Goal: Information Seeking & Learning: Learn about a topic

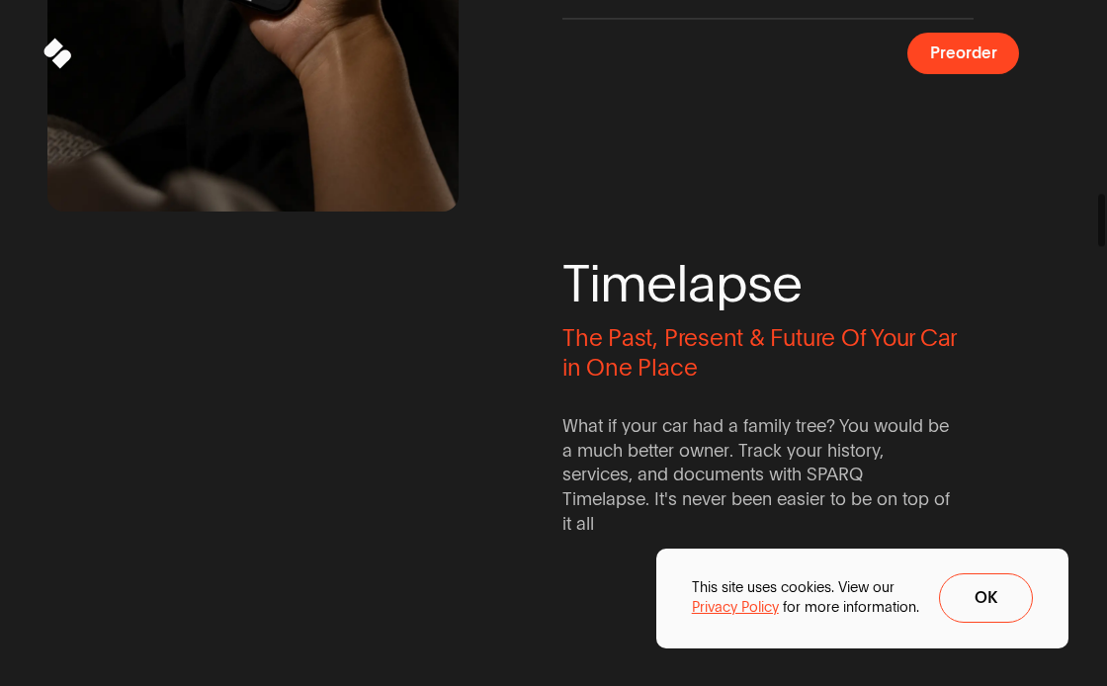
click at [1000, 607] on button "Ok" at bounding box center [986, 597] width 95 height 49
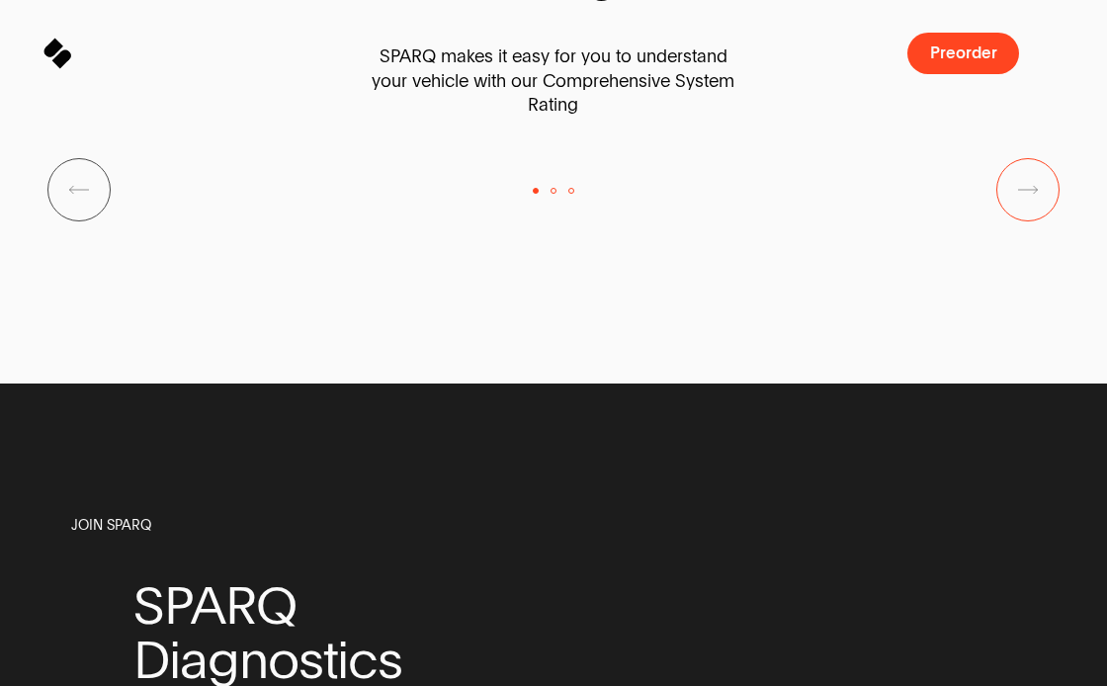
click at [1039, 221] on button "Next Slide" at bounding box center [1027, 189] width 63 height 63
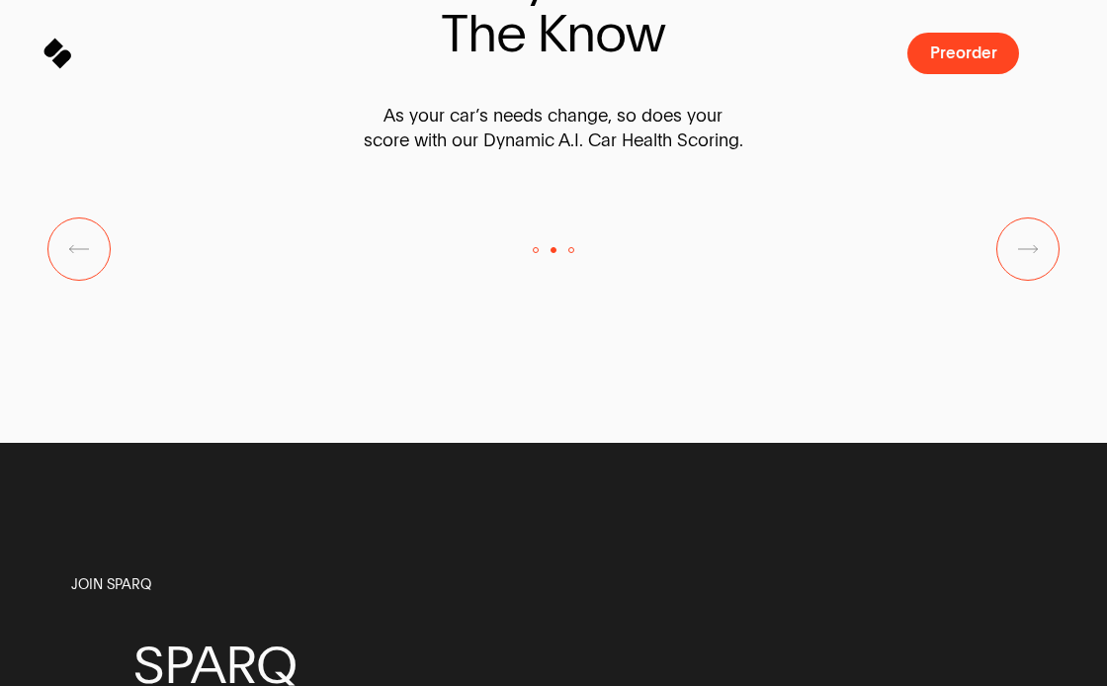
click at [1041, 281] on button "Next Slide" at bounding box center [1027, 248] width 63 height 63
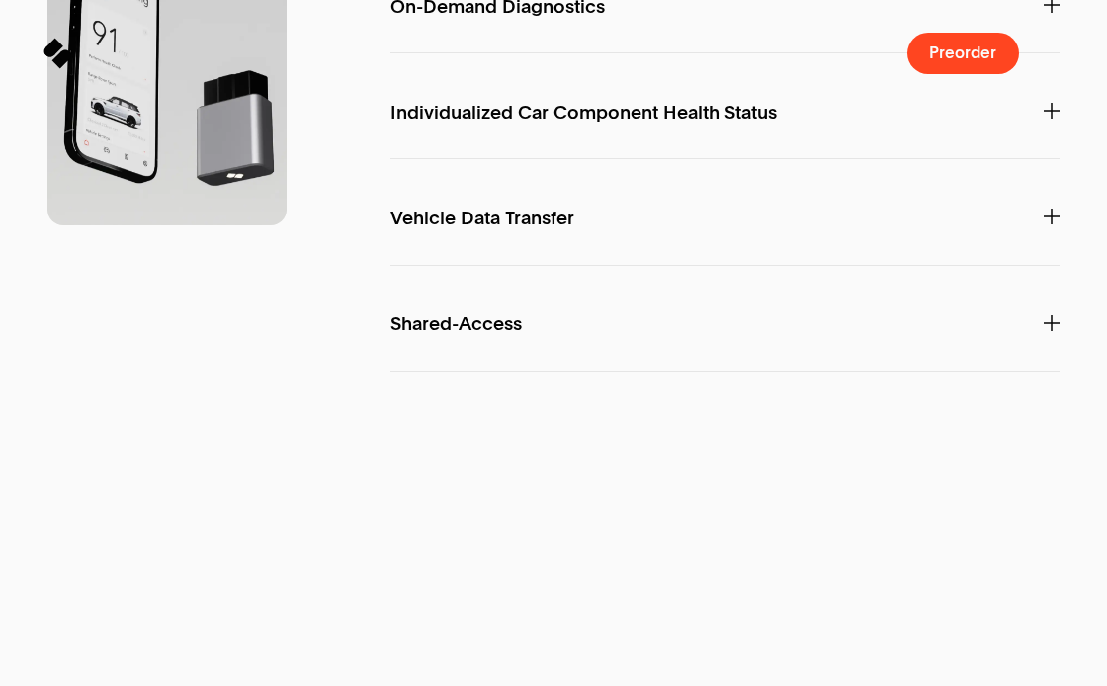
click at [1070, 142] on div "F e a t u r e s SPARQ A.I. Interact directly with your car with Personalized In…" at bounding box center [553, 650] width 1107 height 2020
click at [1050, 13] on icon at bounding box center [1051, 5] width 16 height 16
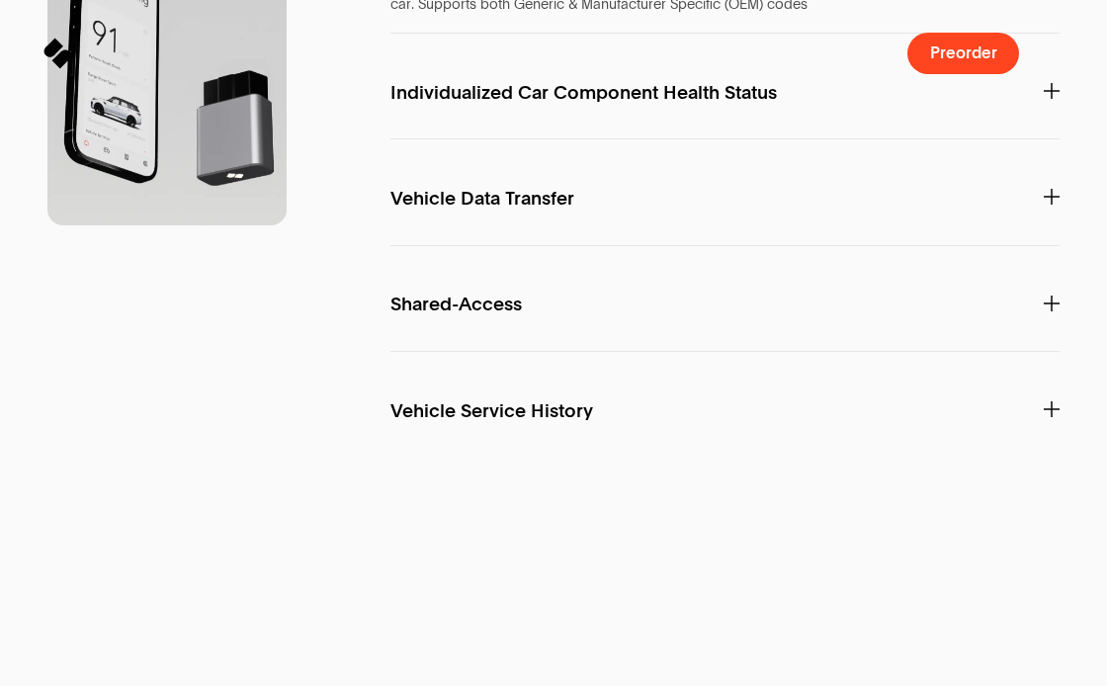
click at [1047, 99] on icon at bounding box center [1051, 91] width 16 height 16
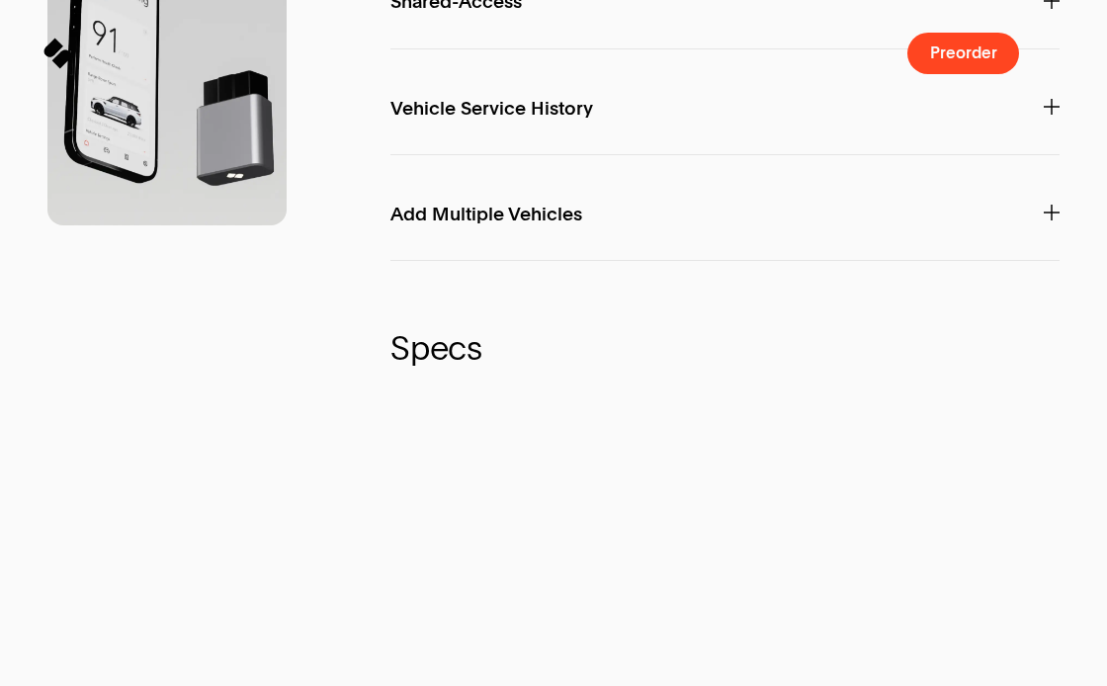
click at [1049, 9] on icon at bounding box center [1051, 1] width 16 height 16
click at [1053, 115] on icon at bounding box center [1051, 107] width 16 height 16
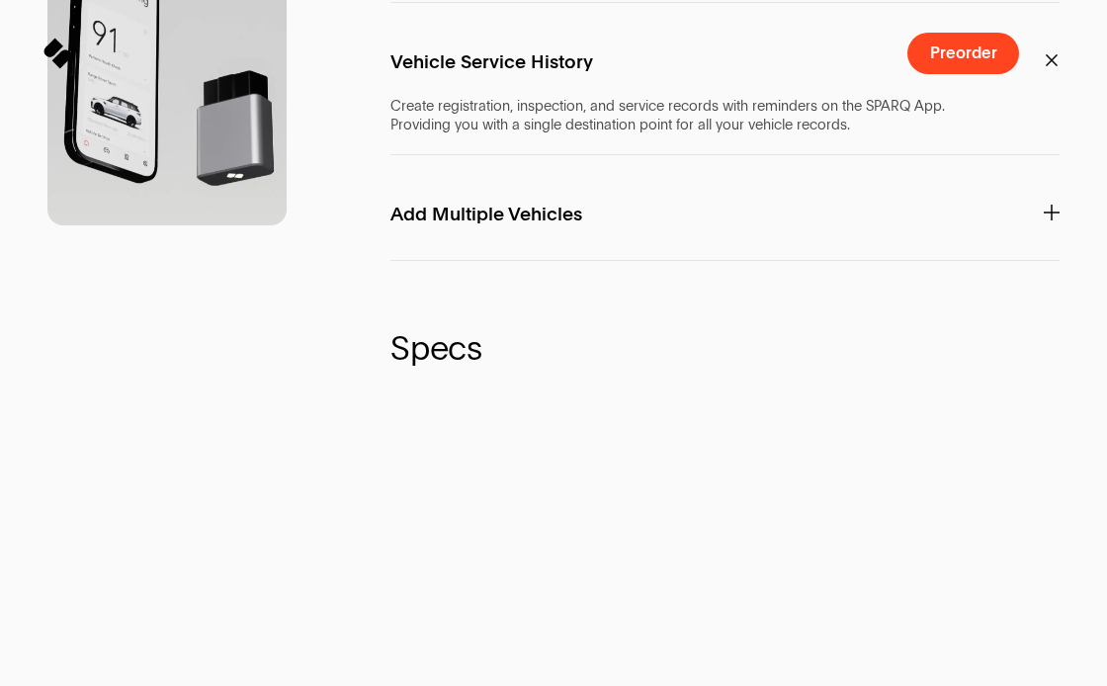
click at [1047, 220] on icon at bounding box center [1051, 213] width 16 height 16
